Goal: Task Accomplishment & Management: Complete application form

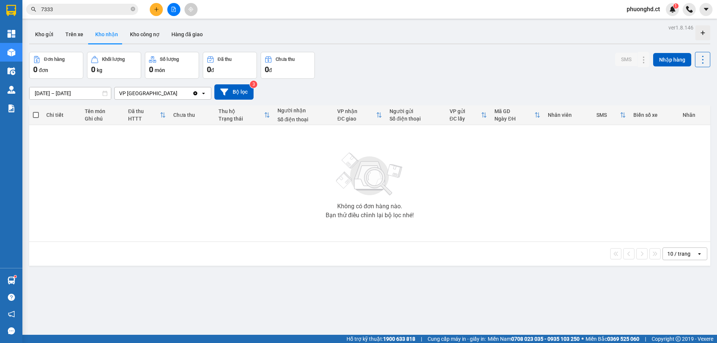
click at [80, 12] on input "7333" at bounding box center [85, 9] width 88 height 8
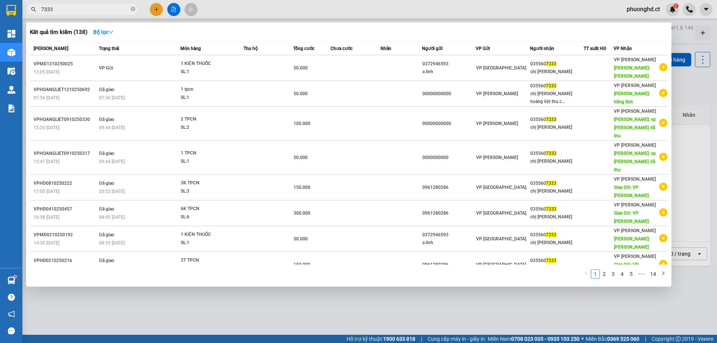
click at [80, 9] on input "7333" at bounding box center [85, 9] width 88 height 8
click at [79, 8] on input "7333" at bounding box center [85, 9] width 88 height 8
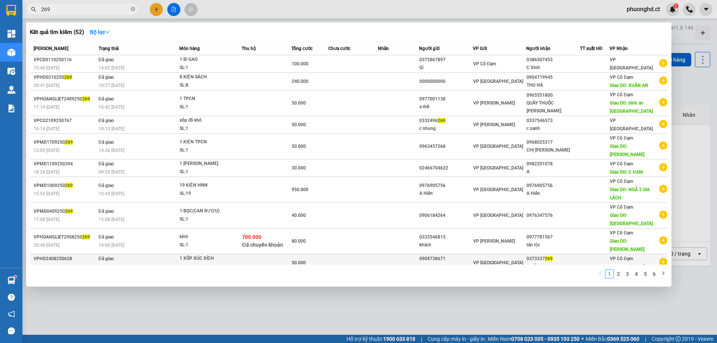
type input "269"
click at [666, 258] on icon "plus-circle" at bounding box center [663, 262] width 8 height 8
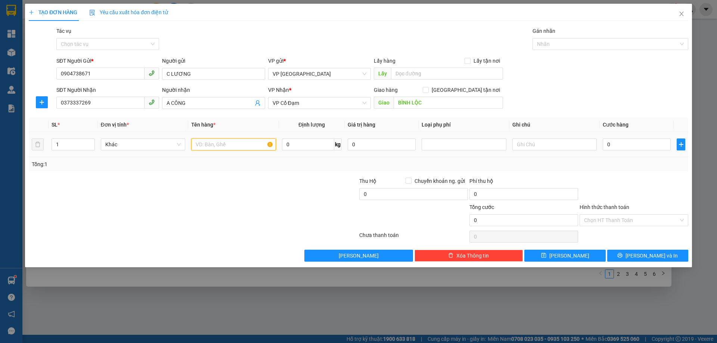
click at [243, 148] on input "text" at bounding box center [233, 145] width 84 height 12
type input "1 XỐP XÚC XÍCH"
click at [611, 150] on input "0" at bounding box center [637, 145] width 68 height 12
type input "7"
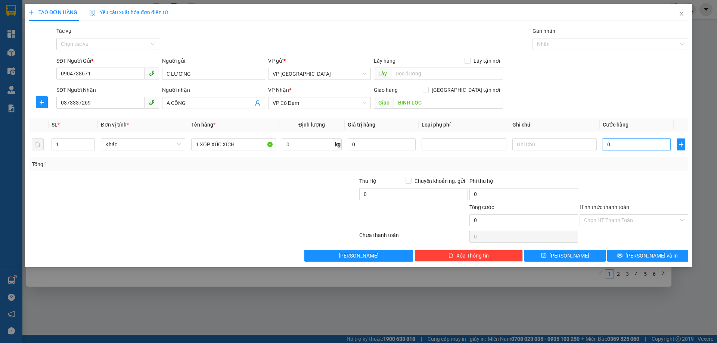
type input "7"
type input "70"
type input "70.000"
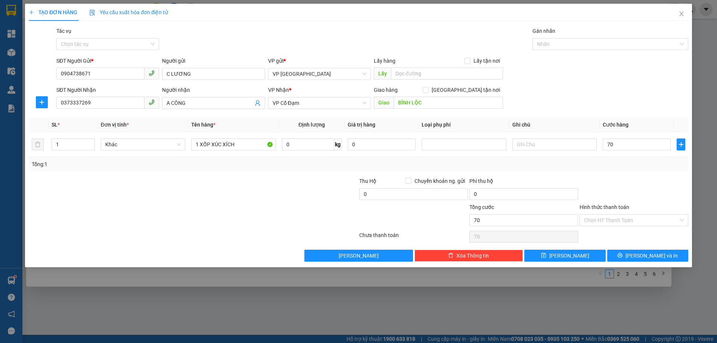
type input "70.000"
click at [591, 93] on div "SĐT Người Nhận 0373337269 Người nhận A CÔNG VP Nhận * VP Cổ Đạm Giao hàng Giao …" at bounding box center [372, 99] width 635 height 26
click at [672, 255] on button "[PERSON_NAME] và In" at bounding box center [647, 256] width 81 height 12
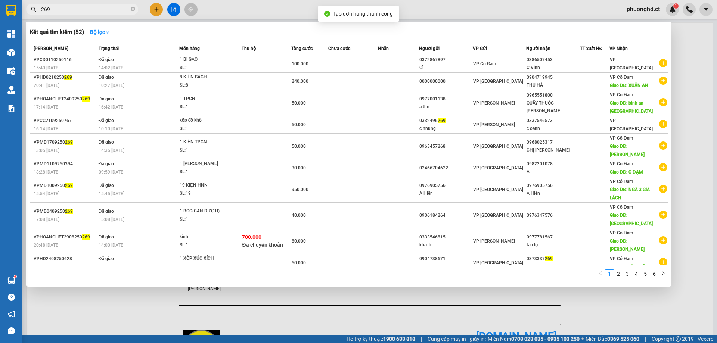
click at [579, 304] on div at bounding box center [358, 171] width 717 height 343
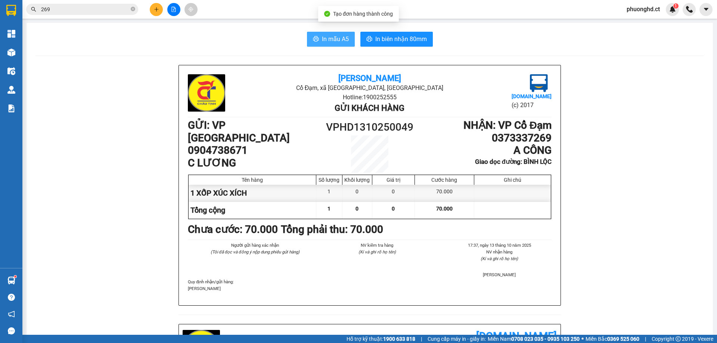
click at [327, 35] on span "In mẫu A5" at bounding box center [335, 38] width 27 height 9
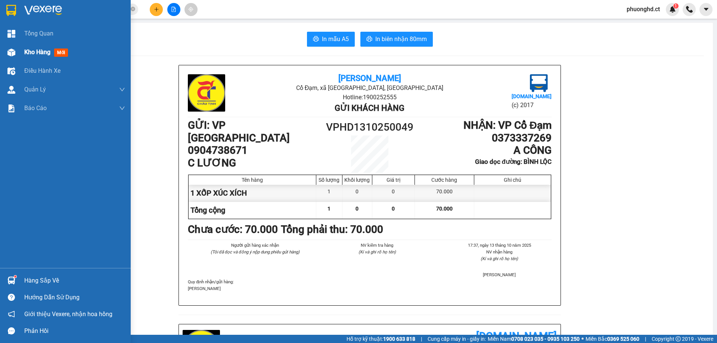
click at [16, 56] on div at bounding box center [11, 52] width 13 height 13
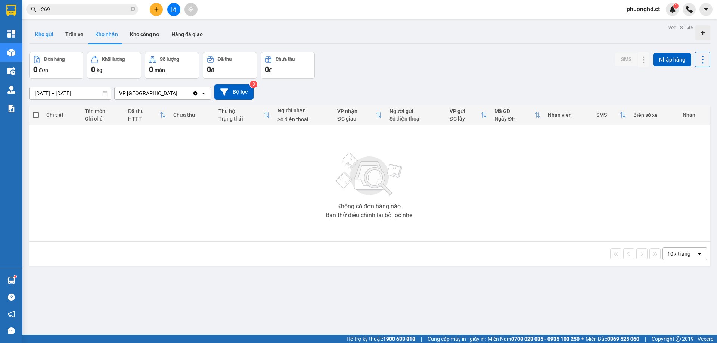
click at [38, 38] on button "Kho gửi" at bounding box center [44, 34] width 30 height 18
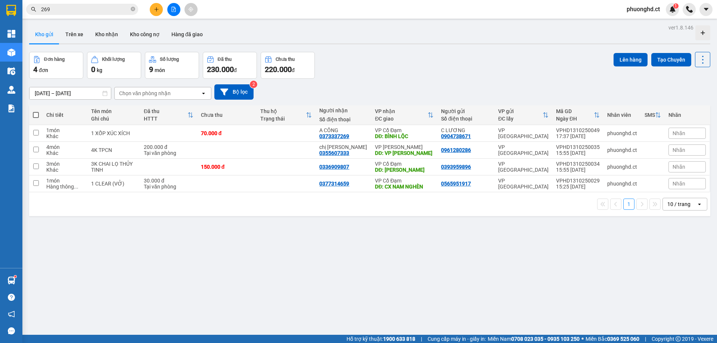
click at [153, 5] on button at bounding box center [156, 9] width 13 height 13
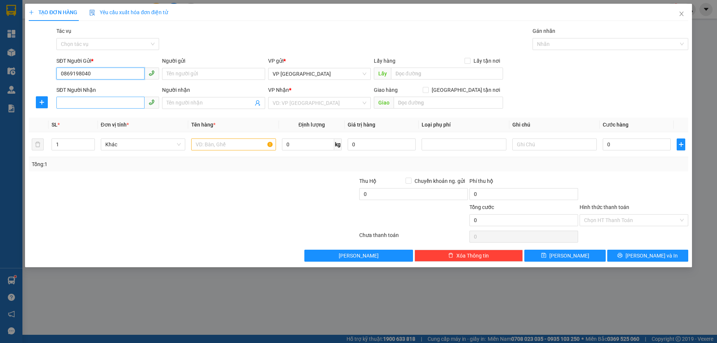
type input "0869198040"
click at [71, 105] on input "SĐT Người Nhận" at bounding box center [100, 103] width 88 height 12
drag, startPoint x: 97, startPoint y: 75, endPoint x: 26, endPoint y: 81, distance: 71.9
click at [26, 81] on div "TẠO ĐƠN HÀNG Yêu cầu xuất hóa đơn điện tử Transit Pickup Surcharge Ids Transit …" at bounding box center [358, 136] width 667 height 264
type input "0869198040"
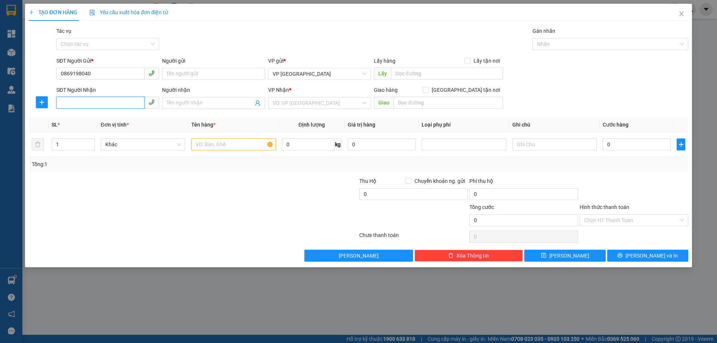
click at [88, 102] on input "SĐT Người Nhận" at bounding box center [100, 103] width 88 height 12
paste input "0869198040"
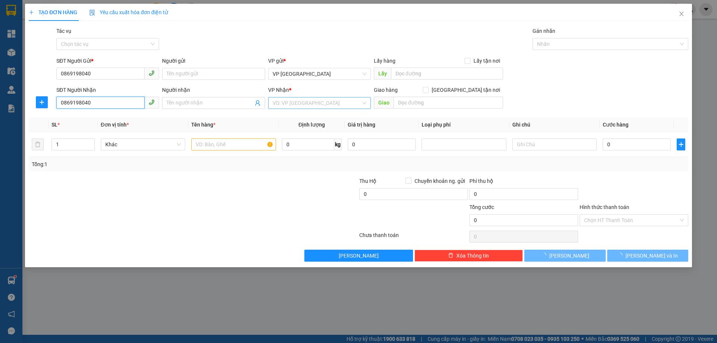
type input "0869198040"
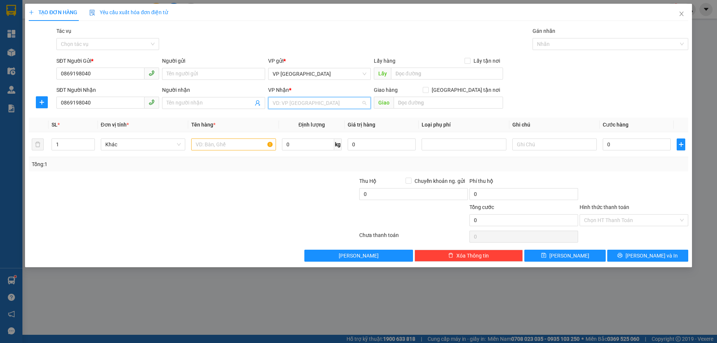
click at [331, 103] on input "search" at bounding box center [317, 102] width 88 height 11
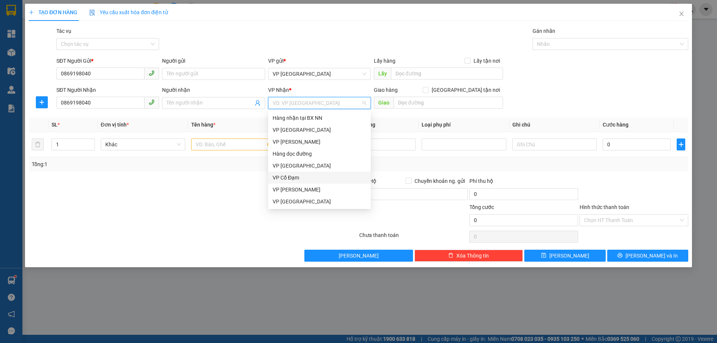
drag, startPoint x: 300, startPoint y: 178, endPoint x: 307, endPoint y: 167, distance: 13.4
click at [300, 178] on div "VP Cổ Đạm" at bounding box center [320, 178] width 94 height 8
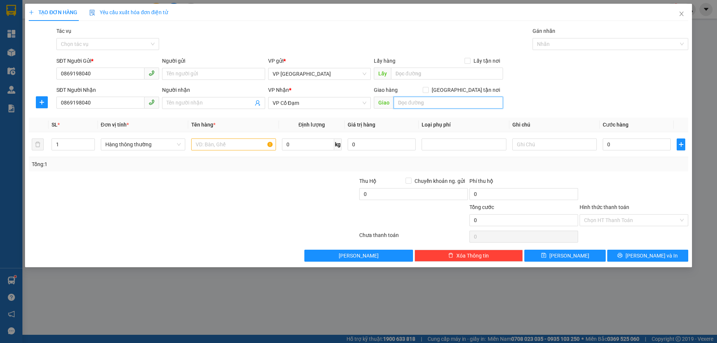
click at [440, 105] on input "text" at bounding box center [447, 103] width 109 height 12
type input "VP BÌNH LỘC"
click at [246, 139] on input "text" at bounding box center [233, 145] width 84 height 12
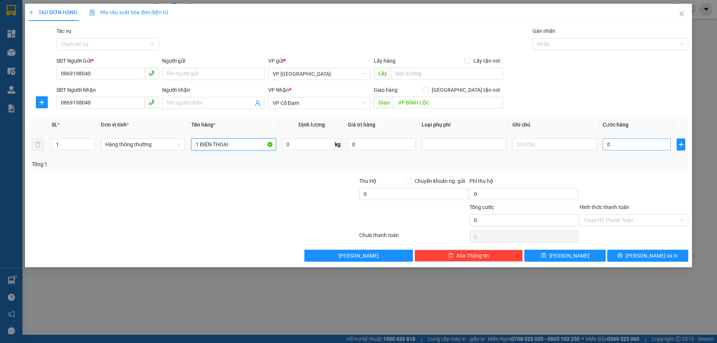
type input "1 ĐIỆN THOẠI"
click at [659, 142] on input "0" at bounding box center [637, 145] width 68 height 12
type input "10"
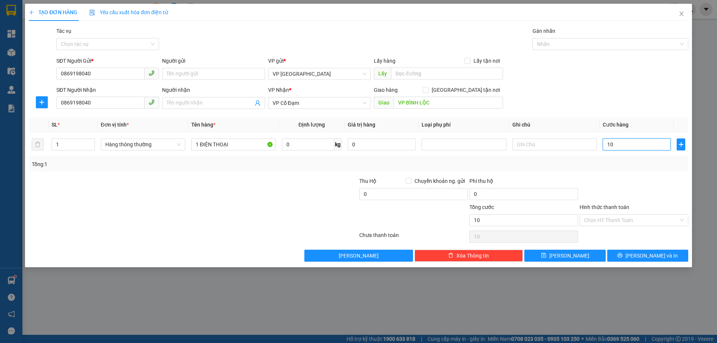
type input "100"
type input "100.000"
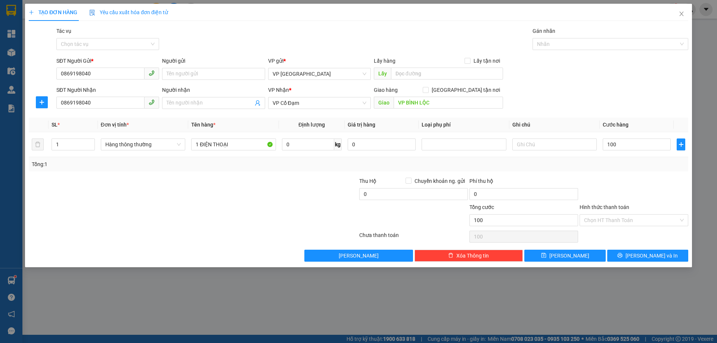
type input "100.000"
click at [637, 103] on div "SĐT Người Nhận 0869198040 Người nhận Tên người nhận VP Nhận * VP Cổ Đạm Giao hà…" at bounding box center [372, 99] width 635 height 26
click at [650, 256] on span "[PERSON_NAME] và In" at bounding box center [651, 256] width 52 height 8
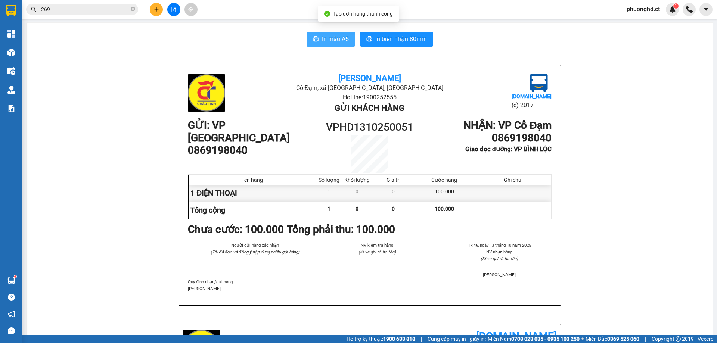
click at [339, 43] on span "In mẫu A5" at bounding box center [335, 38] width 27 height 9
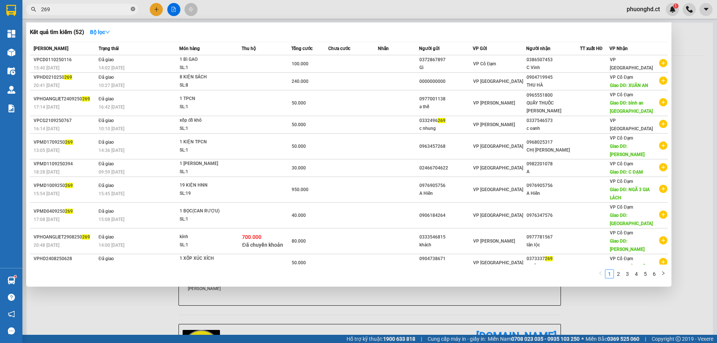
click at [135, 7] on icon "close-circle" at bounding box center [133, 9] width 4 height 4
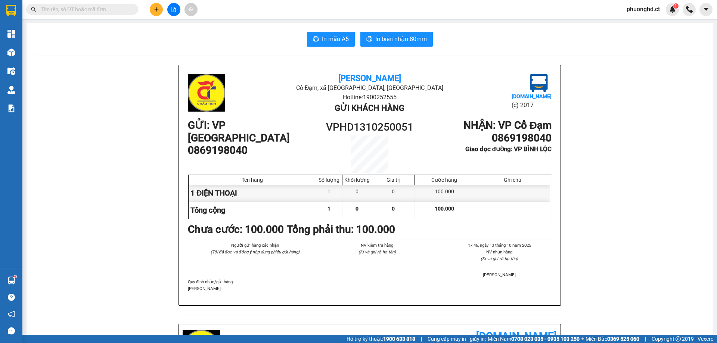
click at [160, 15] on div at bounding box center [174, 9] width 56 height 13
click at [154, 13] on button at bounding box center [156, 9] width 13 height 13
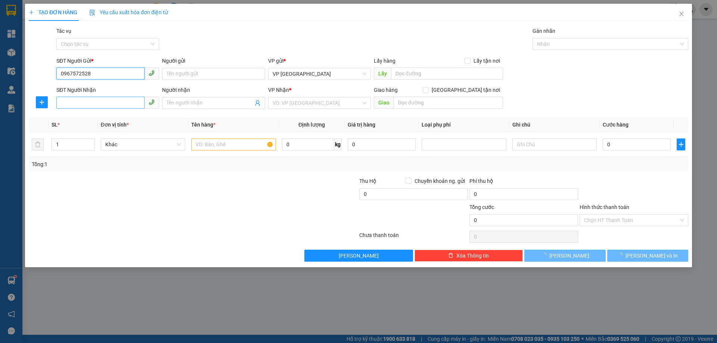
type input "0967572528"
click at [106, 101] on input "SĐT Người Nhận" at bounding box center [100, 103] width 88 height 12
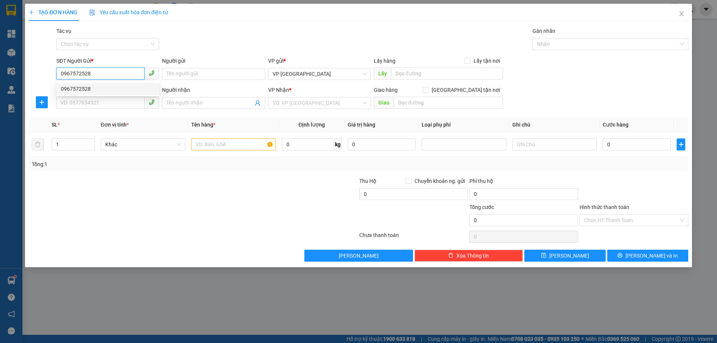
drag, startPoint x: 93, startPoint y: 76, endPoint x: 37, endPoint y: 73, distance: 56.1
click at [37, 73] on div "SĐT Người Gửi * 0967572528 Người gửi Tên người gửi VP gửi * VP [GEOGRAPHIC_DATA…" at bounding box center [358, 70] width 661 height 26
click at [680, 14] on icon "close" at bounding box center [681, 14] width 6 height 6
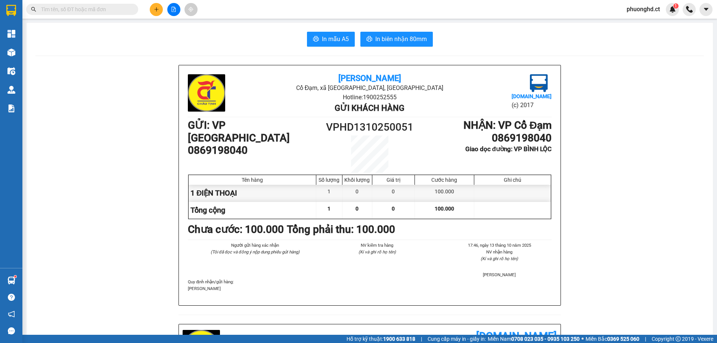
click at [91, 7] on input "text" at bounding box center [85, 9] width 88 height 8
paste input "0967572528"
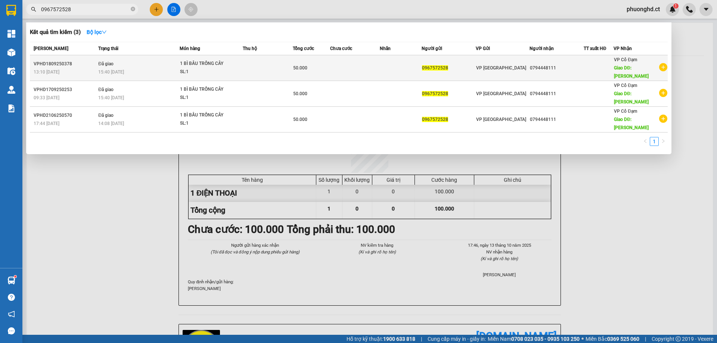
type input "0967572528"
click at [662, 64] on icon "plus-circle" at bounding box center [663, 67] width 8 height 8
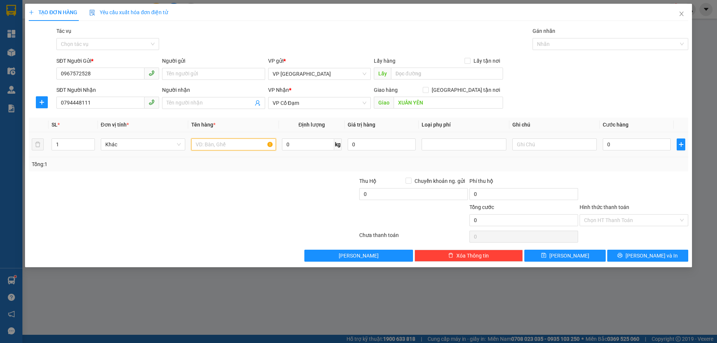
click at [200, 141] on input "text" at bounding box center [233, 145] width 84 height 12
type input "1 BÌ BẦU TRỒNG CÂY"
click at [213, 105] on input "Người nhận" at bounding box center [210, 103] width 86 height 8
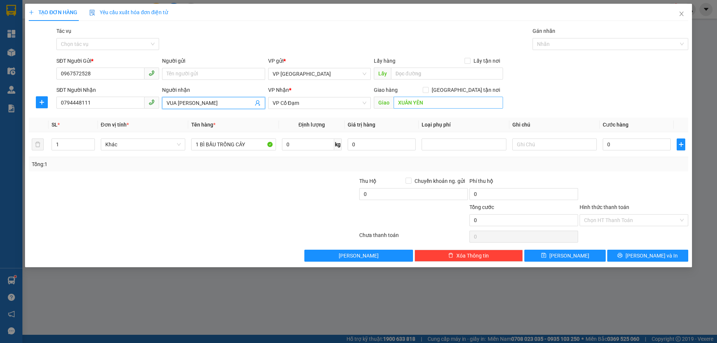
type input "VUA [PERSON_NAME]"
click at [424, 105] on input "XUÂN YÊN" at bounding box center [447, 103] width 109 height 12
click at [368, 256] on span "[PERSON_NAME]" at bounding box center [359, 256] width 40 height 8
click at [700, 59] on div "TẠO ĐƠN HÀNG Yêu cầu xuất hóa đơn điện tử Transit Pickup Surcharge Ids Transit …" at bounding box center [358, 171] width 717 height 343
click at [697, 19] on icon "close" at bounding box center [697, 19] width 4 height 4
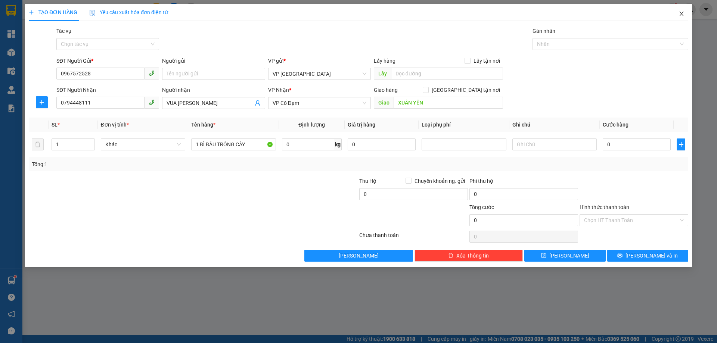
click at [680, 15] on icon "close" at bounding box center [681, 14] width 6 height 6
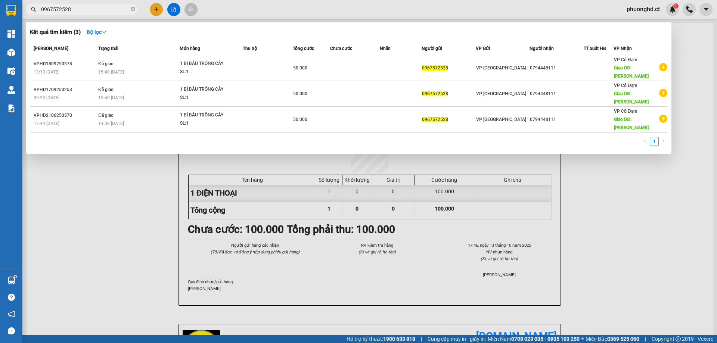
click at [632, 165] on div at bounding box center [358, 171] width 717 height 343
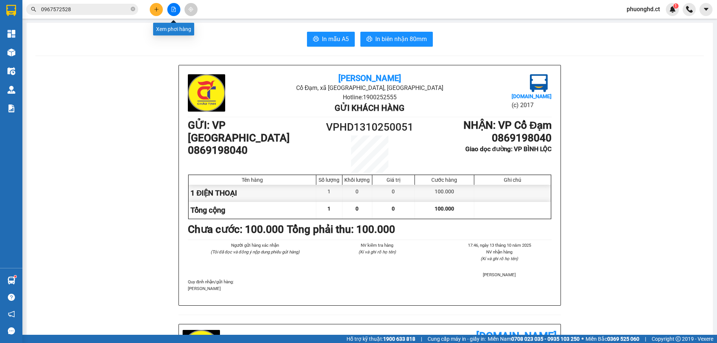
click at [160, 10] on button at bounding box center [156, 9] width 13 height 13
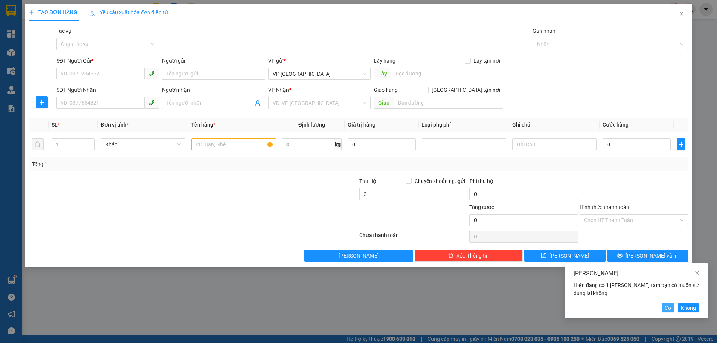
click at [670, 309] on span "Có" at bounding box center [668, 308] width 6 height 8
type input "0967572528"
type input "0794448111"
type input "VUA [PERSON_NAME]"
type input "XUÂN YÊN"
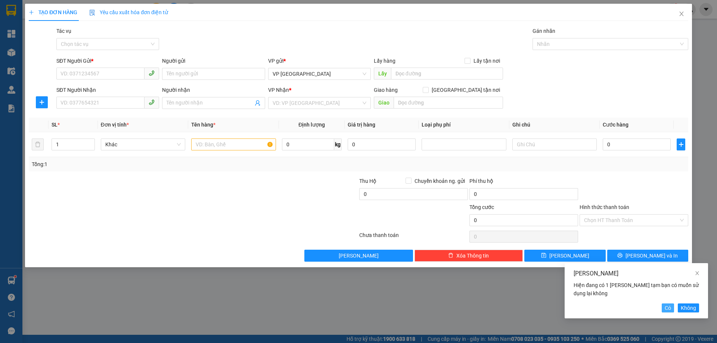
type input "1 BÌ BẦU TRỒNG CÂY"
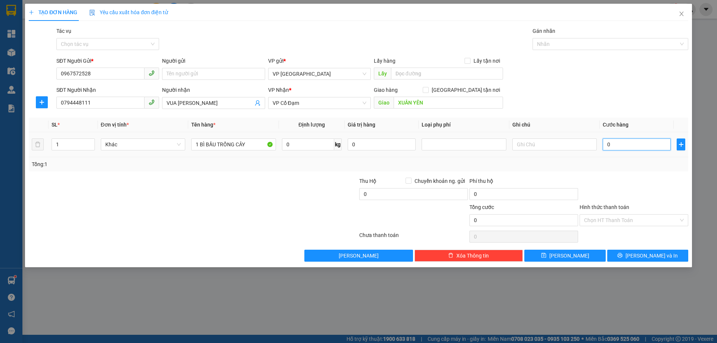
click at [639, 144] on input "0" at bounding box center [637, 145] width 68 height 12
type input "50"
type input "50.000"
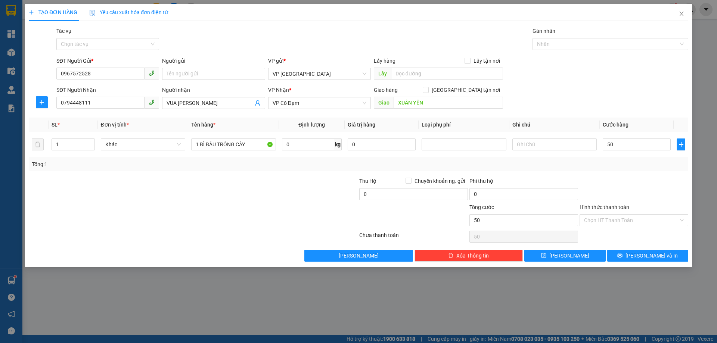
type input "50.000"
click at [636, 189] on div at bounding box center [634, 190] width 110 height 26
click at [651, 257] on span "[PERSON_NAME] và In" at bounding box center [651, 256] width 52 height 8
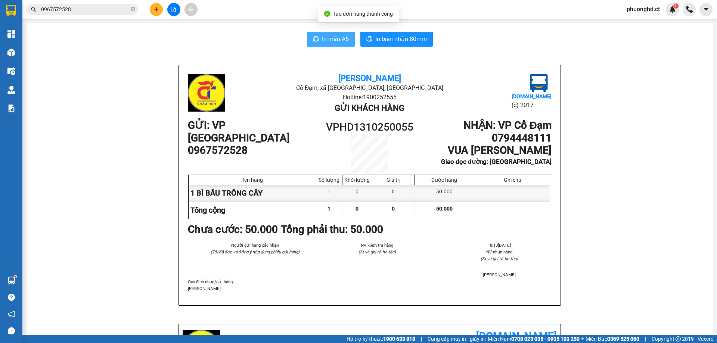
click at [316, 40] on button "In mẫu A5" at bounding box center [331, 39] width 48 height 15
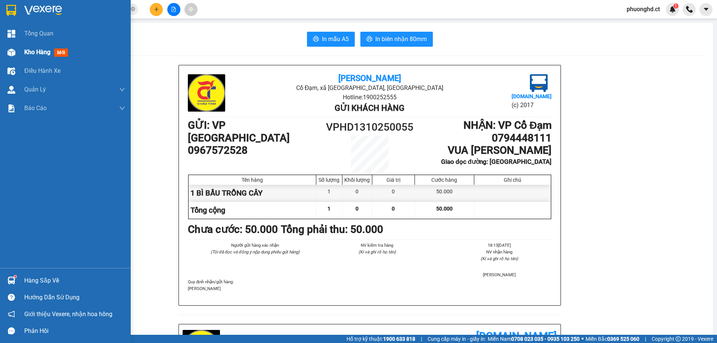
click at [13, 58] on div at bounding box center [11, 52] width 13 height 13
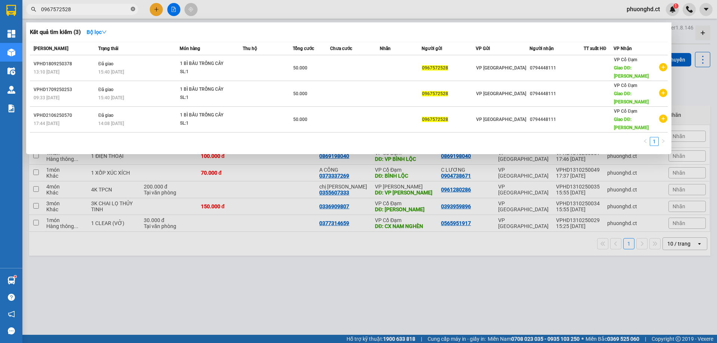
click at [133, 8] on icon "close-circle" at bounding box center [133, 9] width 4 height 4
